Goal: Navigation & Orientation: Find specific page/section

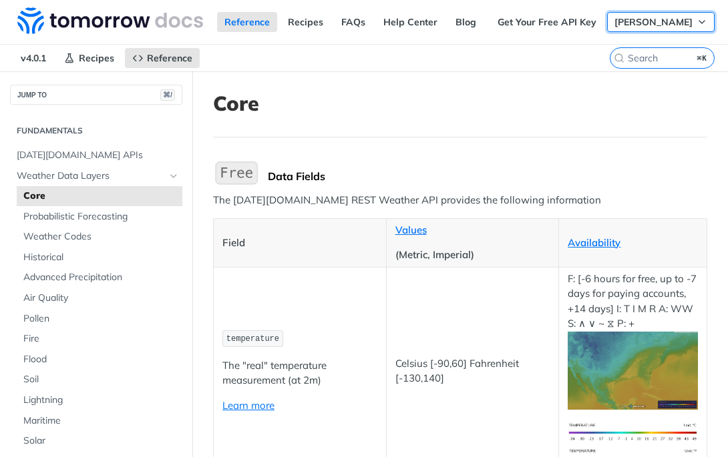
click at [644, 25] on span "[PERSON_NAME]" at bounding box center [653, 22] width 78 height 12
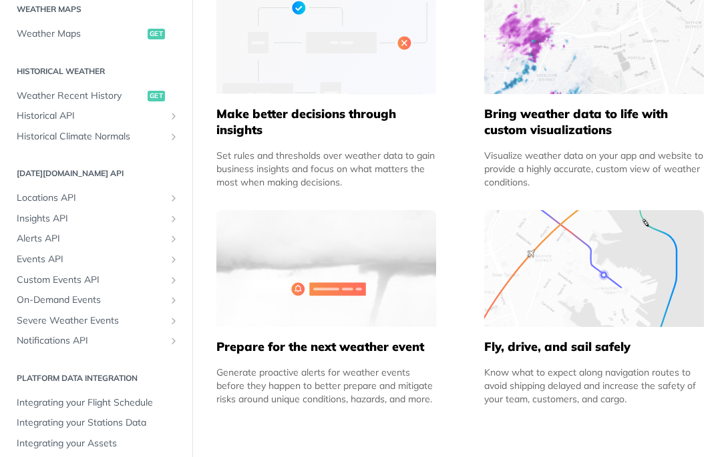
scroll to position [429, 0]
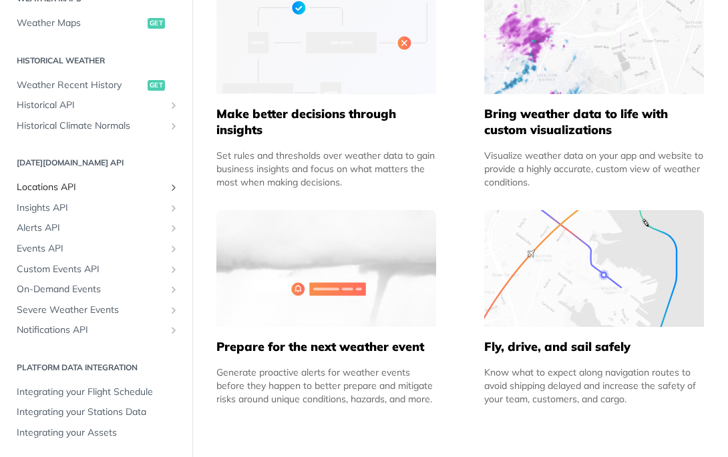
click at [91, 188] on span "Locations API" at bounding box center [91, 187] width 148 height 13
